Goal: Transaction & Acquisition: Book appointment/travel/reservation

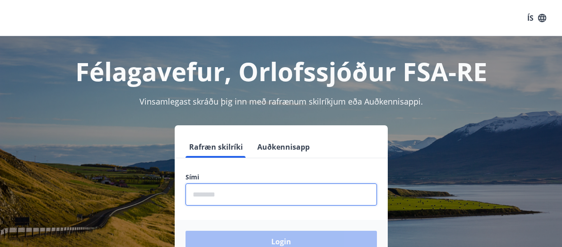
click at [214, 193] on input "phone" at bounding box center [281, 195] width 191 height 22
type input "********"
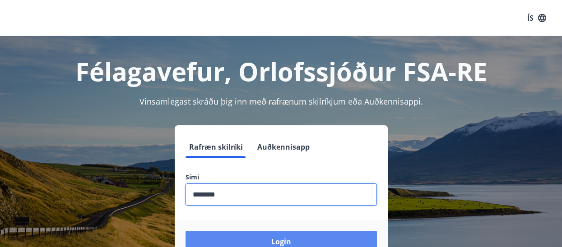
click at [269, 242] on button "Login" at bounding box center [281, 242] width 191 height 22
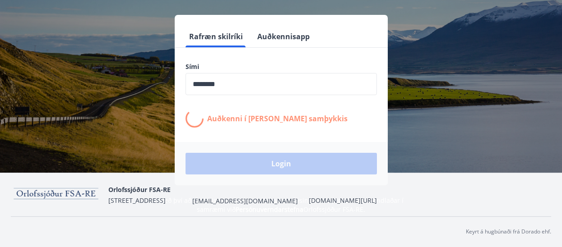
scroll to position [111, 0]
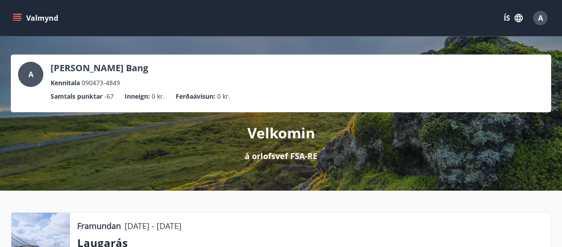
click at [15, 16] on icon "menu" at bounding box center [17, 16] width 8 height 1
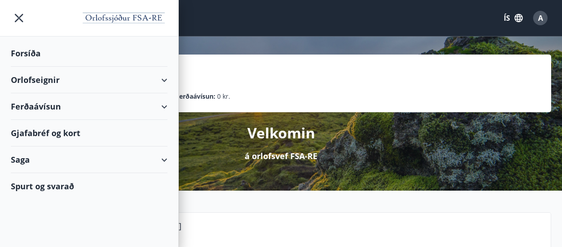
click at [20, 84] on div "Orlofseignir" at bounding box center [89, 80] width 157 height 27
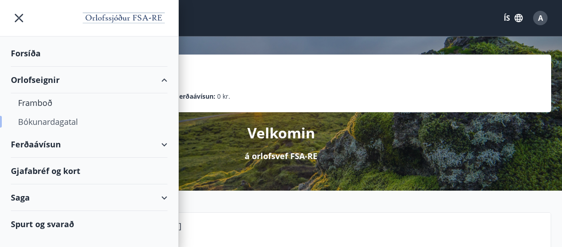
click at [30, 123] on div "Bókunardagatal" at bounding box center [89, 121] width 142 height 19
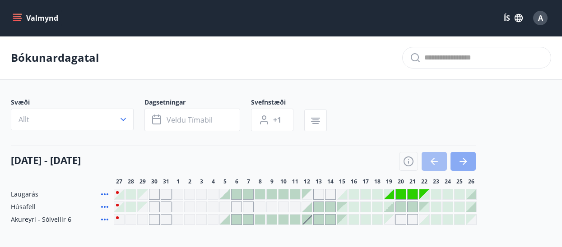
click at [461, 165] on icon "button" at bounding box center [463, 161] width 11 height 11
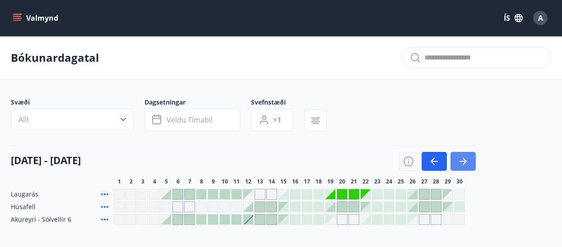
click at [463, 161] on icon "button" at bounding box center [463, 161] width 11 height 11
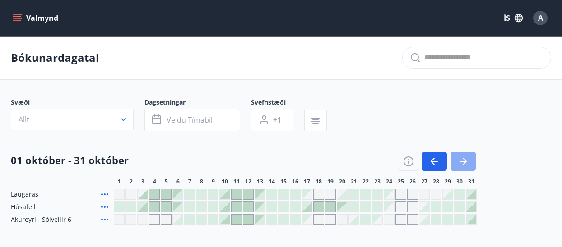
click at [463, 161] on icon "button" at bounding box center [463, 161] width 11 height 11
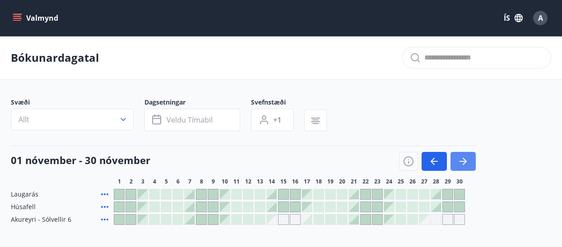
click at [463, 161] on icon "button" at bounding box center [463, 161] width 11 height 11
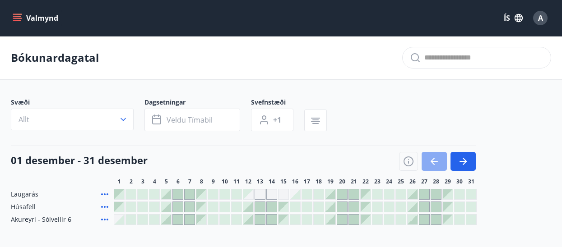
click at [434, 157] on icon "button" at bounding box center [434, 161] width 11 height 11
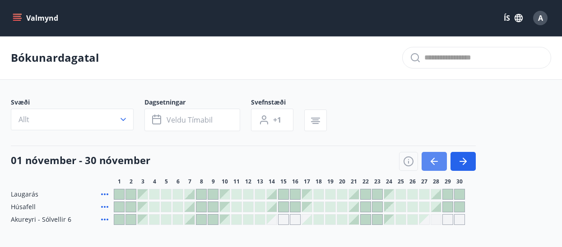
click at [434, 157] on icon "button" at bounding box center [434, 161] width 11 height 11
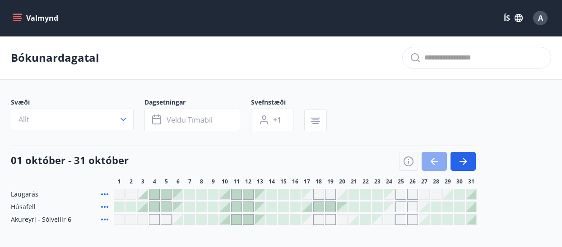
click at [434, 157] on icon "button" at bounding box center [434, 161] width 11 height 11
